Goal: Information Seeking & Learning: Check status

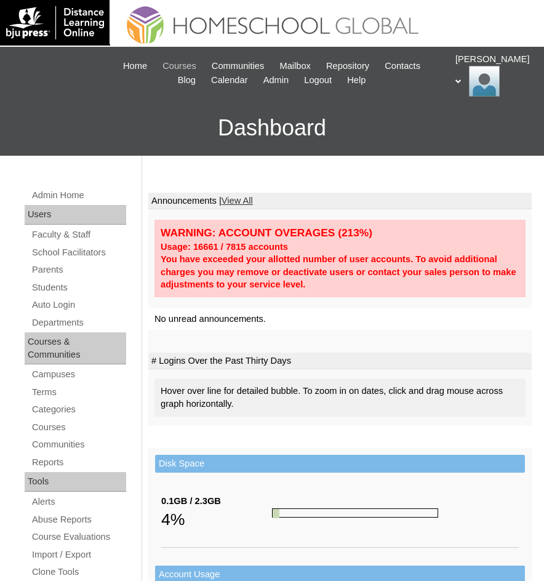
click at [179, 68] on span "Courses" at bounding box center [180, 66] width 34 height 14
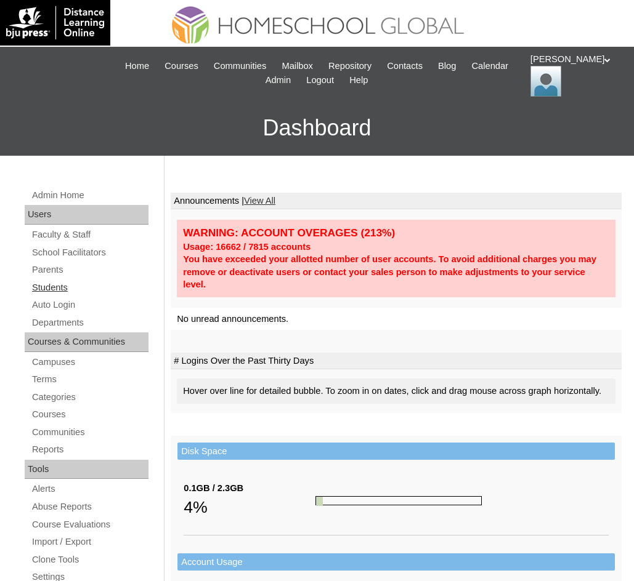
click at [47, 284] on link "Students" at bounding box center [90, 287] width 118 height 15
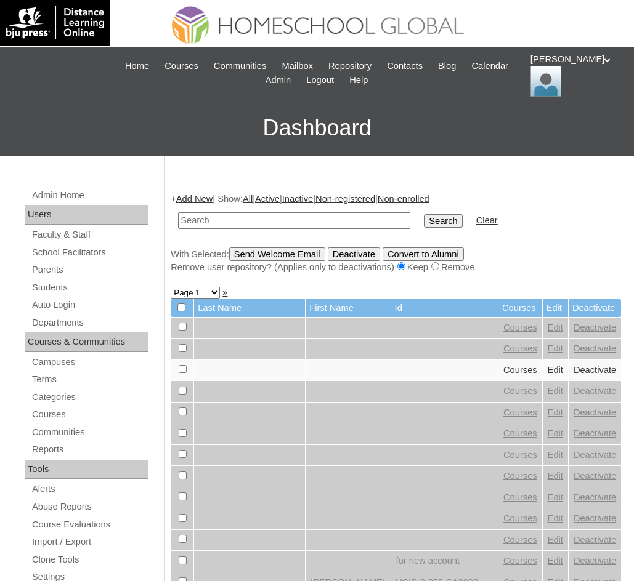
click at [245, 231] on td at bounding box center [294, 220] width 244 height 29
paste input "Rahsaan Sonic"
type input "[PERSON_NAME] Sonic"
click at [424, 224] on input "Search" at bounding box center [443, 221] width 38 height 14
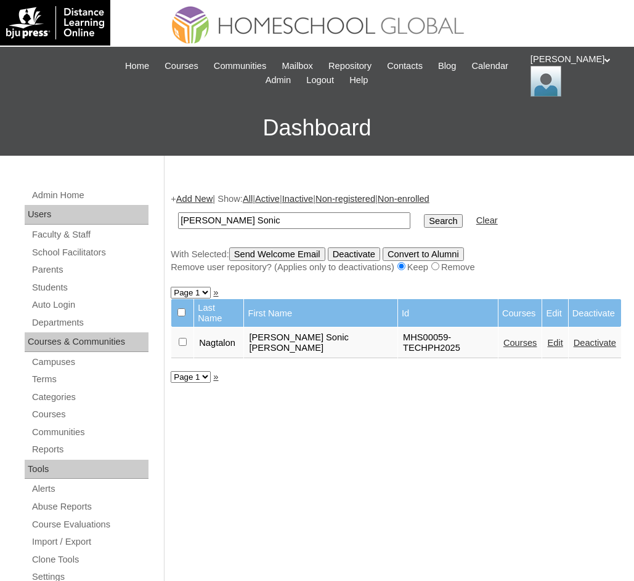
click at [503, 338] on link "Courses" at bounding box center [520, 343] width 34 height 10
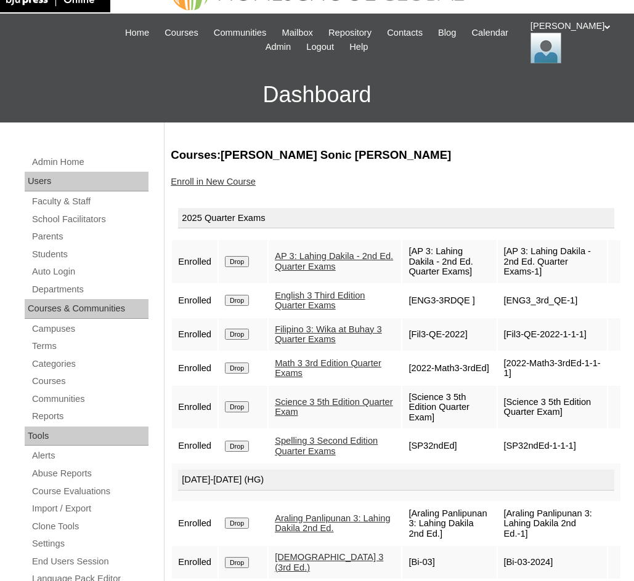
scroll to position [62, 0]
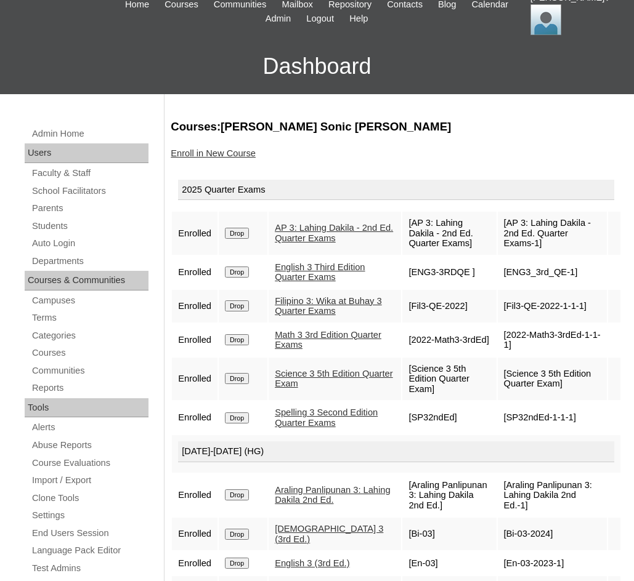
click at [308, 307] on link "Filipino 3: Wika at Buhay 3 Quarter Exams" at bounding box center [328, 306] width 107 height 20
drag, startPoint x: 218, startPoint y: 125, endPoint x: 268, endPoint y: 127, distance: 50.5
click at [268, 127] on h3 "Courses:[PERSON_NAME] Sonic [PERSON_NAME]" at bounding box center [396, 127] width 451 height 16
